Goal: Task Accomplishment & Management: Manage account settings

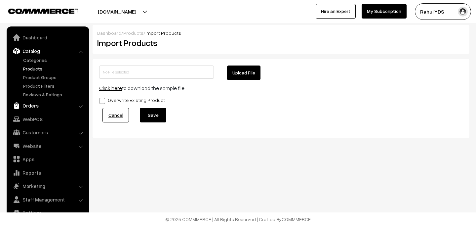
click at [53, 109] on link "Orders" at bounding box center [47, 106] width 79 height 12
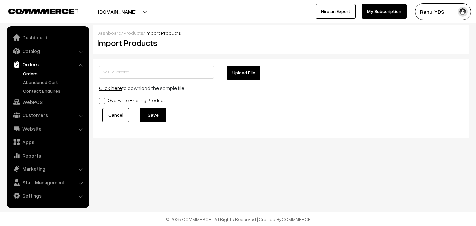
click at [33, 74] on link "Orders" at bounding box center [53, 73] width 65 height 7
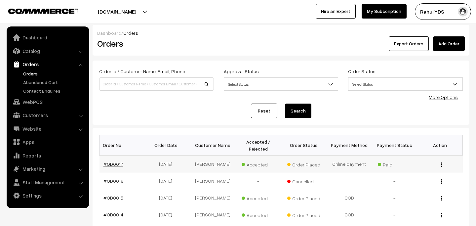
click at [116, 162] on link "#OD0017" at bounding box center [113, 164] width 20 height 6
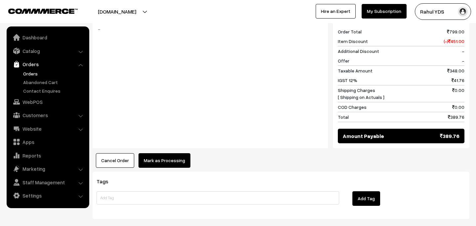
scroll to position [295, 0]
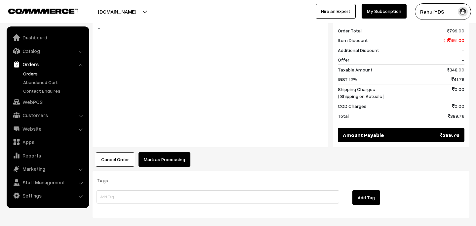
click at [163, 152] on button "Mark as Processing" at bounding box center [165, 159] width 52 height 15
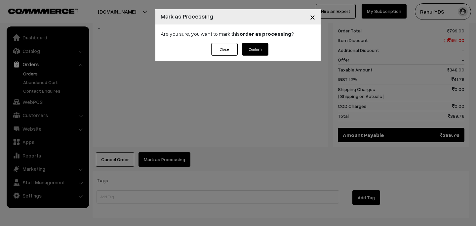
click at [258, 49] on button "Confirm" at bounding box center [255, 49] width 26 height 13
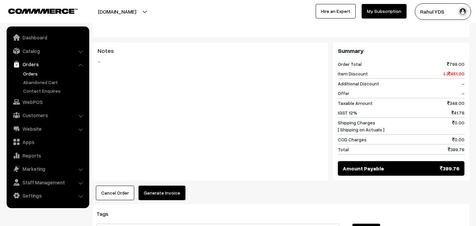
scroll to position [274, 0]
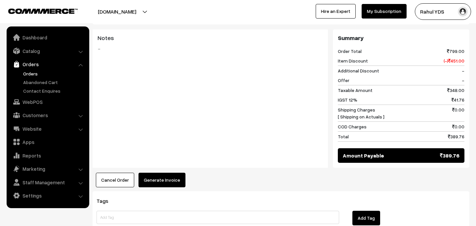
click at [161, 173] on button "Generate Invoice" at bounding box center [162, 180] width 47 height 15
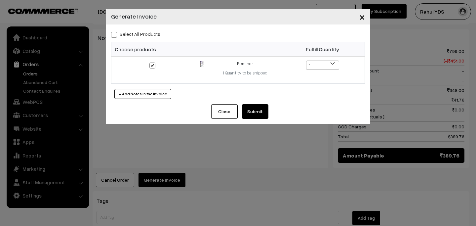
click at [252, 115] on button "Submit" at bounding box center [255, 111] width 26 height 15
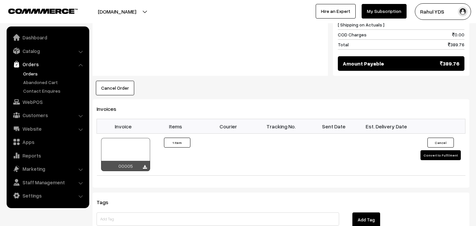
scroll to position [367, 0]
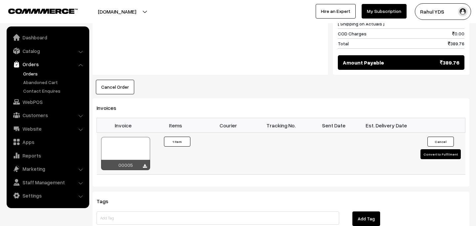
click at [440, 149] on button "Convert to Fulfilment" at bounding box center [440, 154] width 40 height 10
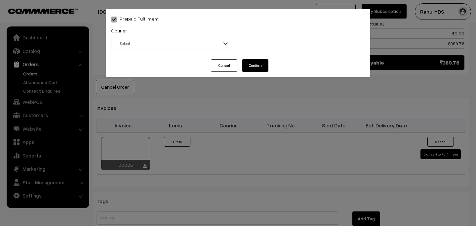
click at [223, 51] on div "Courier -- Select -- WareIQ DUNZO -- Select --" at bounding box center [172, 39] width 132 height 27
click at [216, 46] on span "-- Select --" at bounding box center [171, 44] width 121 height 12
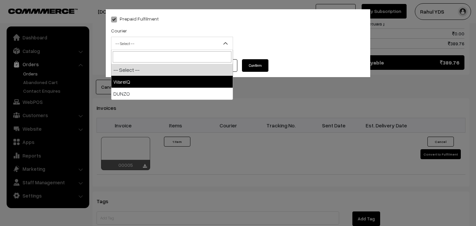
select select "1"
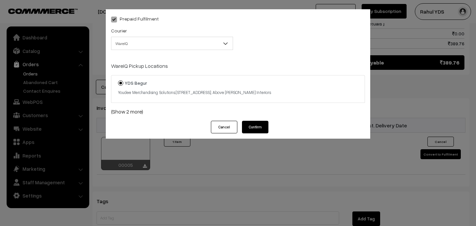
click at [222, 126] on button "Cancel" at bounding box center [224, 127] width 26 height 13
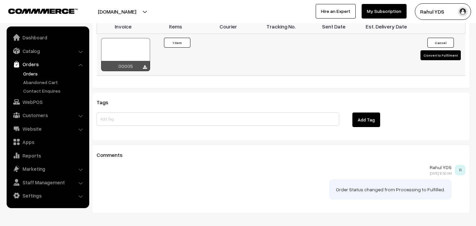
scroll to position [487, 0]
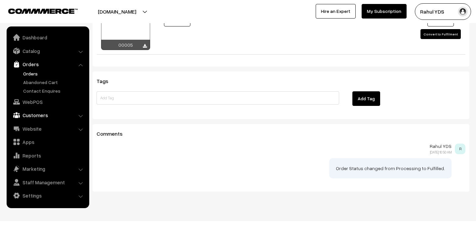
click at [50, 116] on link "Customers" at bounding box center [47, 115] width 79 height 12
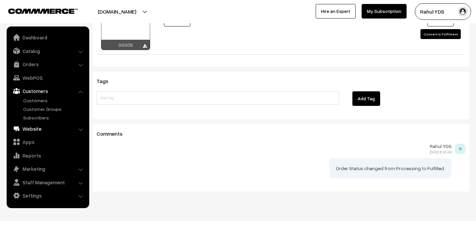
click at [45, 133] on link "Website" at bounding box center [47, 129] width 79 height 12
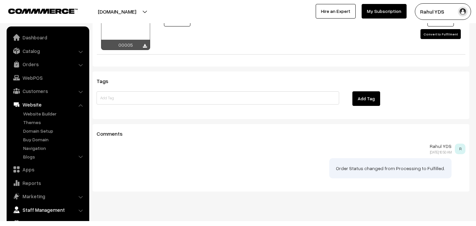
click at [45, 209] on link "Staff Management" at bounding box center [47, 210] width 79 height 12
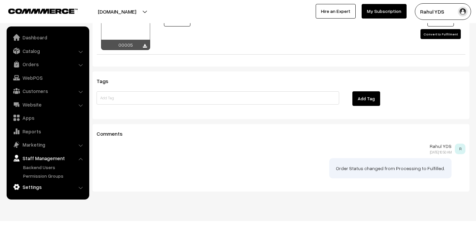
click at [46, 184] on link "Settings" at bounding box center [47, 187] width 79 height 12
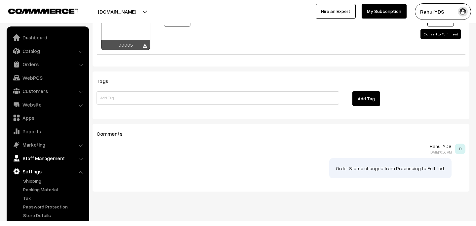
click at [38, 157] on link "Staff Management" at bounding box center [47, 158] width 79 height 12
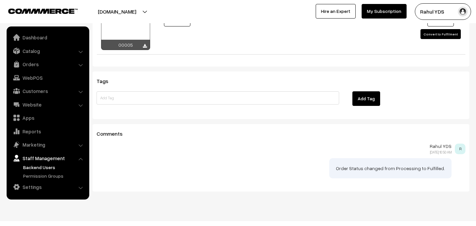
click at [33, 169] on link "Backend Users" at bounding box center [53, 167] width 65 height 7
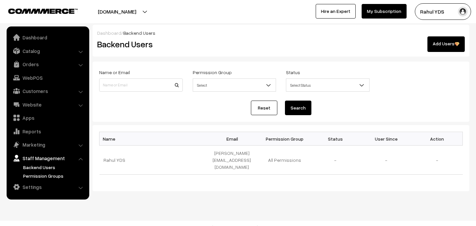
click at [31, 176] on link "Permission Groups" at bounding box center [53, 175] width 65 height 7
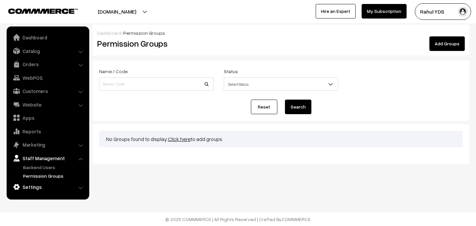
click at [28, 189] on link "Settings" at bounding box center [47, 187] width 79 height 12
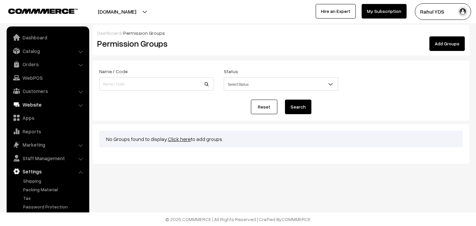
click at [49, 102] on link "Website" at bounding box center [47, 105] width 79 height 12
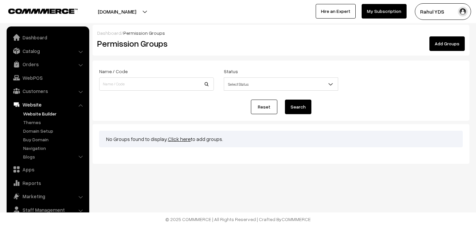
click at [44, 113] on link "Website Builder" at bounding box center [53, 113] width 65 height 7
